Goal: Consume media (video, audio)

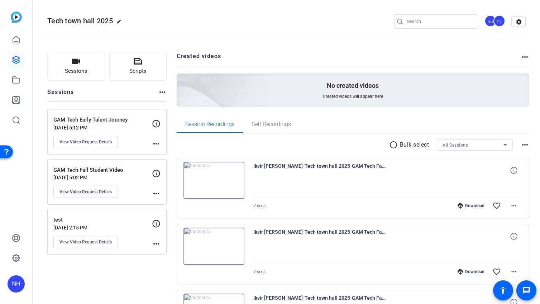
scroll to position [210, 0]
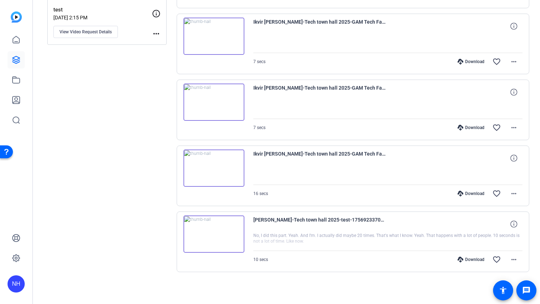
click at [91, 78] on div "Sessions Scripts Sessions more_horiz GAM Tech Early Talent Journey [DATE] 5:12 …" at bounding box center [106, 68] width 119 height 453
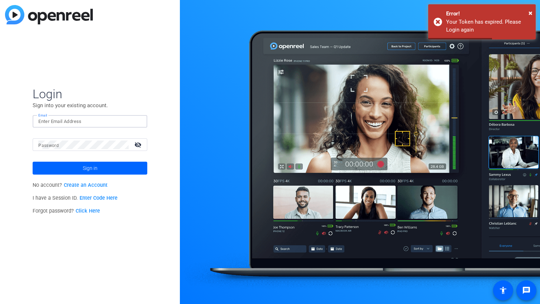
click at [74, 119] on input "Email" at bounding box center [89, 121] width 103 height 9
type input "nancy.hanninen@rbc.com"
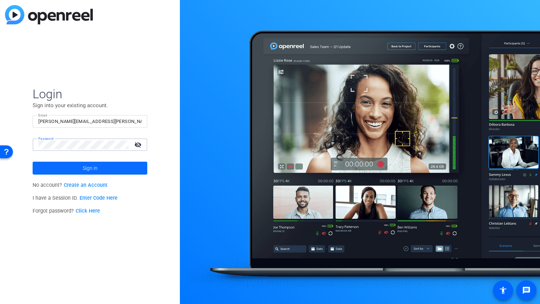
click at [84, 169] on span "Sign in" at bounding box center [90, 168] width 15 height 18
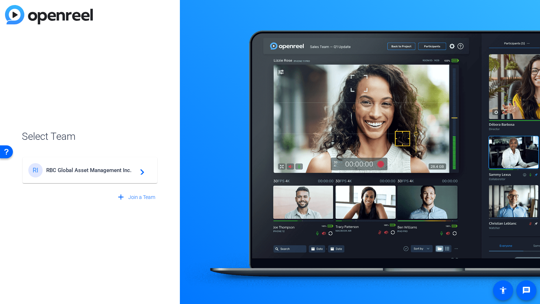
click at [87, 168] on span "RBC Global Asset Management Inc." at bounding box center [91, 170] width 90 height 6
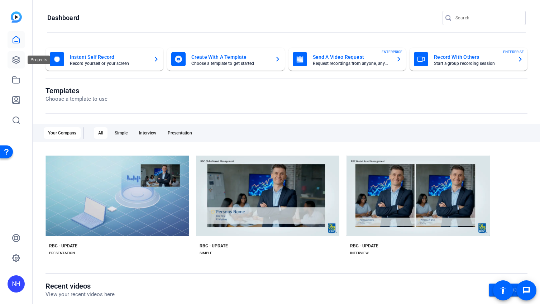
click at [16, 57] on icon at bounding box center [16, 60] width 9 height 9
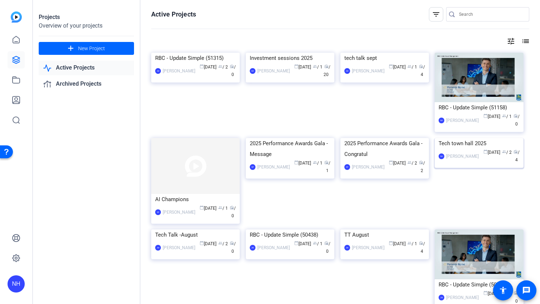
click at [472, 149] on div "Tech town hall 2025" at bounding box center [479, 143] width 81 height 11
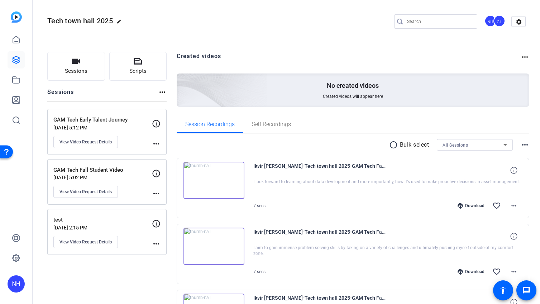
click at [215, 178] on img at bounding box center [214, 180] width 61 height 37
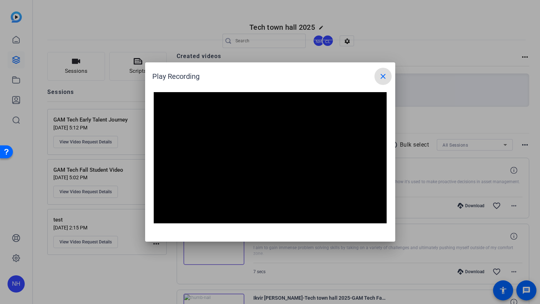
click at [383, 77] on mat-icon "close" at bounding box center [383, 76] width 9 height 9
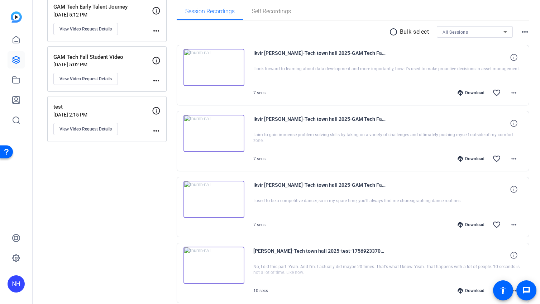
scroll to position [122, 0]
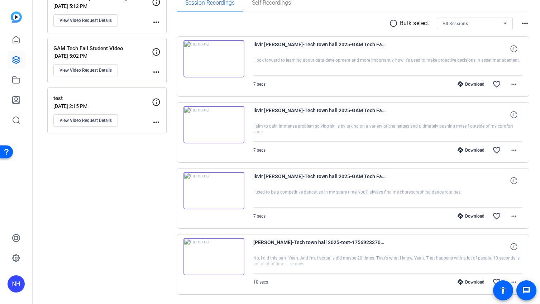
click at [213, 126] on img at bounding box center [214, 124] width 61 height 37
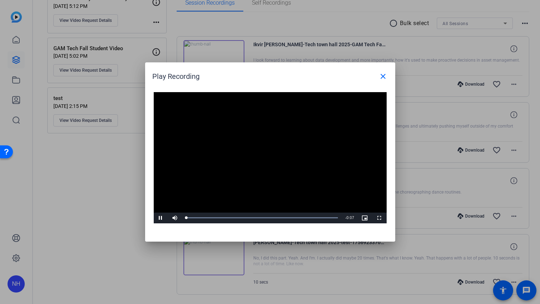
click at [262, 152] on video "Video Player" at bounding box center [270, 157] width 233 height 131
click at [385, 74] on mat-icon "close" at bounding box center [383, 76] width 9 height 9
